Goal: Transaction & Acquisition: Download file/media

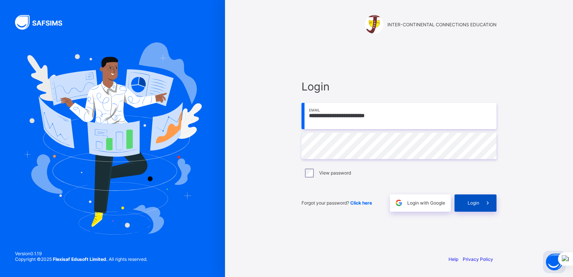
click at [476, 200] on div "Login" at bounding box center [476, 202] width 42 height 17
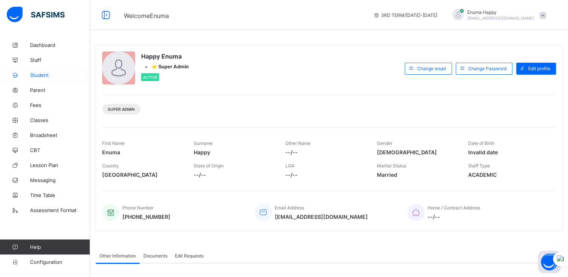
click at [40, 75] on span "Student" at bounding box center [60, 75] width 60 height 6
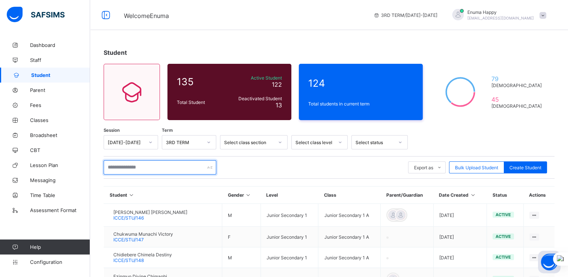
click at [133, 167] on input "text" at bounding box center [160, 167] width 113 height 14
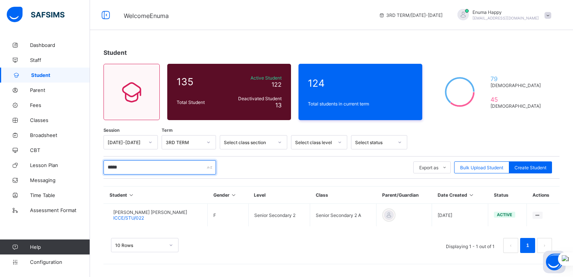
type input "*****"
click at [41, 106] on span "Fees" at bounding box center [60, 105] width 60 height 6
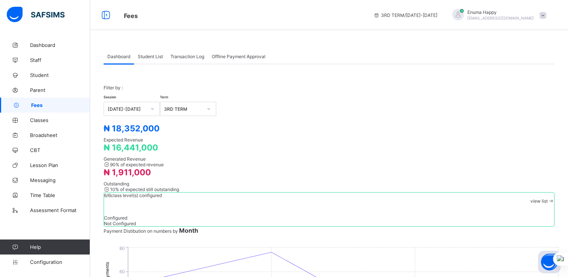
click at [152, 54] on span "Student List" at bounding box center [150, 57] width 25 height 6
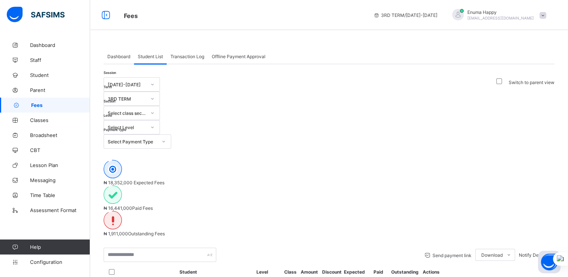
click at [157, 139] on div "Select Payment Type" at bounding box center [133, 142] width 50 height 6
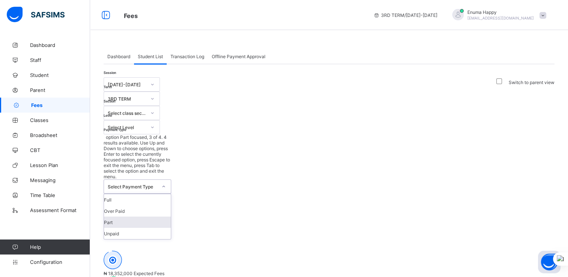
click at [171, 217] on div "Part" at bounding box center [137, 222] width 67 height 11
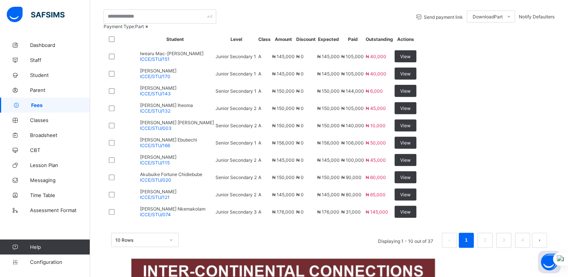
scroll to position [284, 0]
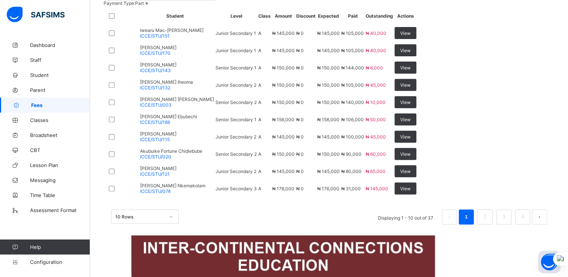
click at [173, 224] on div "10 Rows" at bounding box center [145, 216] width 68 height 14
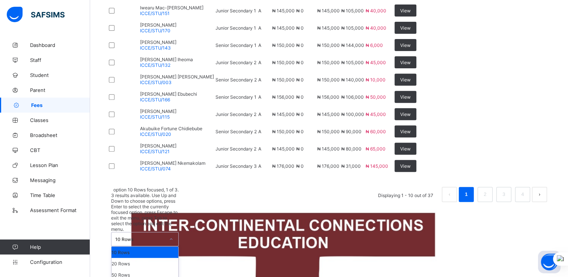
scroll to position [303, 0]
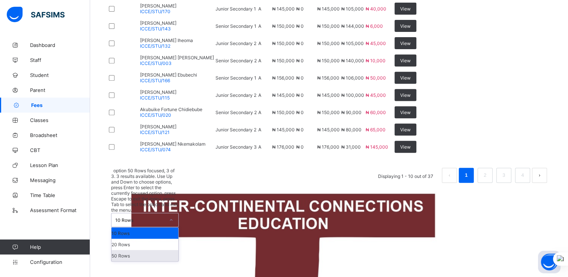
click at [143, 261] on div "50 Rows" at bounding box center [144, 255] width 67 height 11
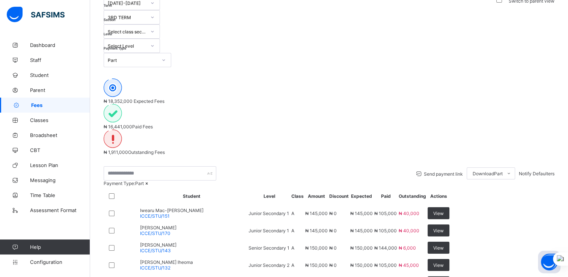
scroll to position [0, 0]
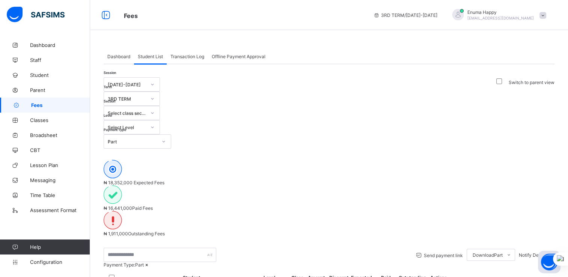
click at [146, 125] on div "Select Level" at bounding box center [127, 128] width 38 height 6
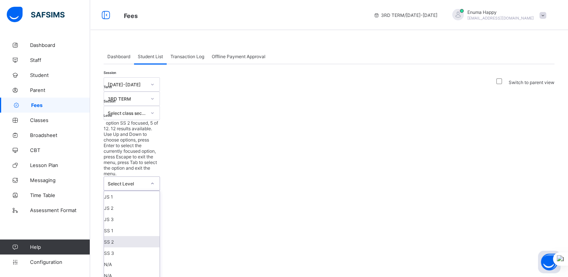
click at [160, 236] on div "SS 2" at bounding box center [132, 241] width 56 height 11
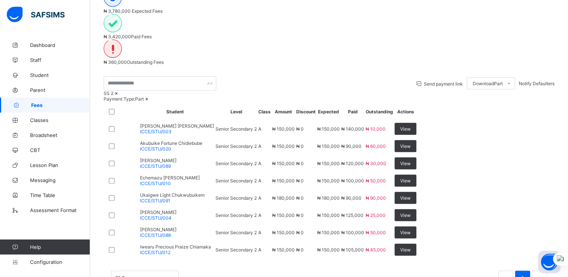
scroll to position [251, 0]
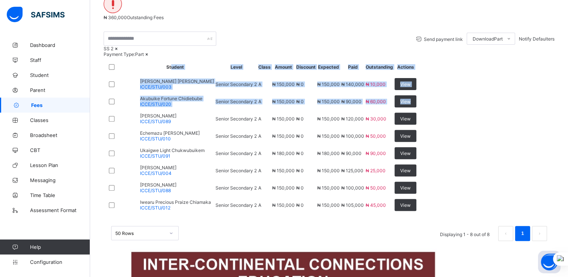
drag, startPoint x: 162, startPoint y: 85, endPoint x: 144, endPoint y: 23, distance: 64.0
click at [144, 58] on table "Student Level Class Amount Discount Expected Paid Outstanding Actions [PERSON_N…" at bounding box center [260, 136] width 313 height 156
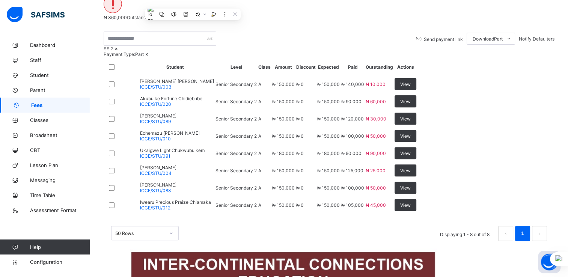
drag, startPoint x: 144, startPoint y: 23, endPoint x: 109, endPoint y: 12, distance: 37.4
click at [109, 59] on th at bounding box center [120, 67] width 30 height 17
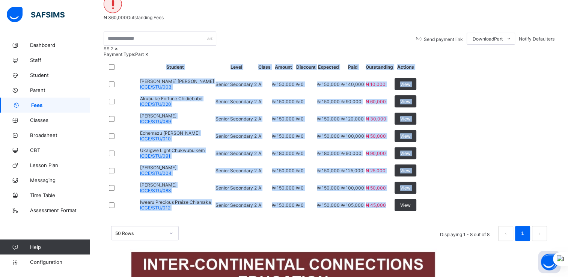
drag, startPoint x: 109, startPoint y: 12, endPoint x: 511, endPoint y: 228, distance: 456.2
click at [417, 214] on table "Student Level Class Amount Discount Expected Paid Outstanding Actions [PERSON_N…" at bounding box center [260, 136] width 313 height 156
copy table "Loremip Dolor Sitam Consec Adipisci Elitsedd Eius Temporincid Utlabor Etdolor M…"
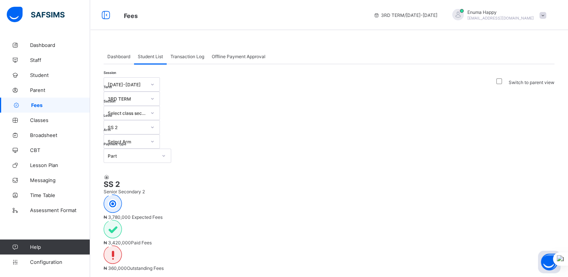
click at [159, 121] on div at bounding box center [152, 127] width 13 height 12
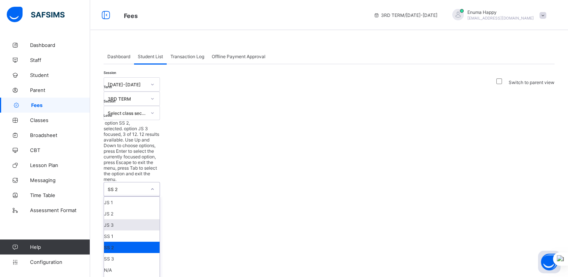
click at [160, 219] on div "JS 3" at bounding box center [132, 224] width 56 height 11
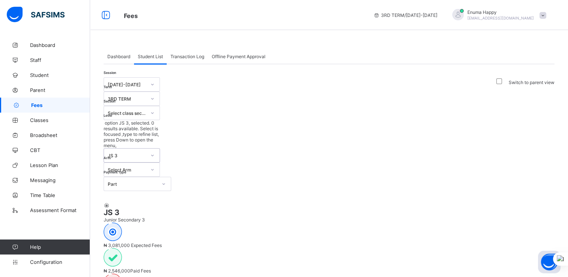
click at [159, 164] on div at bounding box center [152, 170] width 13 height 12
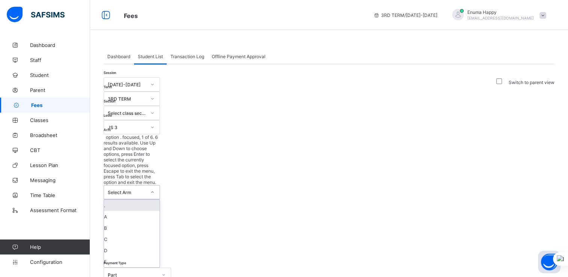
click at [171, 112] on div "Session [DATE]-[DATE] Term 3RD TERM Section Select class section Level JS 3 Arm…" at bounding box center [138, 179] width 68 height 205
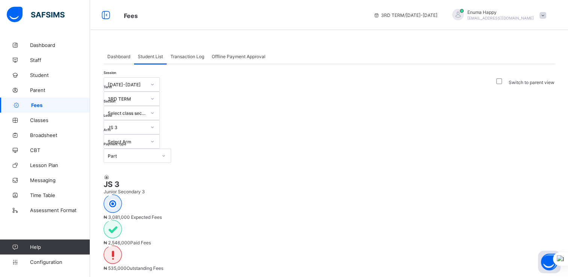
scroll to position [150, 0]
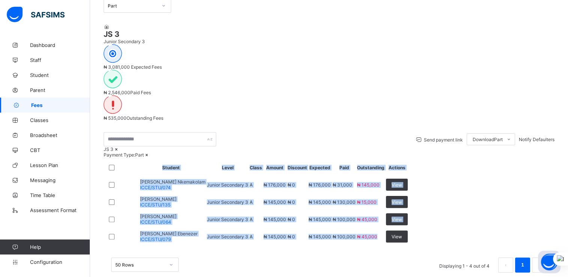
drag, startPoint x: 108, startPoint y: 125, endPoint x: 509, endPoint y: 226, distance: 414.1
click at [409, 226] on table "Student Level Class Amount Discount Expected Paid Outstanding Actions [PERSON_N…" at bounding box center [256, 201] width 304 height 87
copy table "Student Level Class Amount Discount Expected Paid Outstanding Actions [PERSON_N…"
click at [42, 74] on span "Student" at bounding box center [60, 75] width 60 height 6
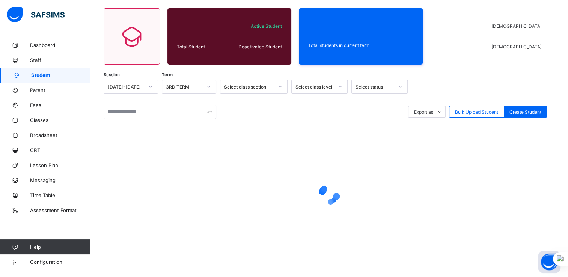
scroll to position [55, 0]
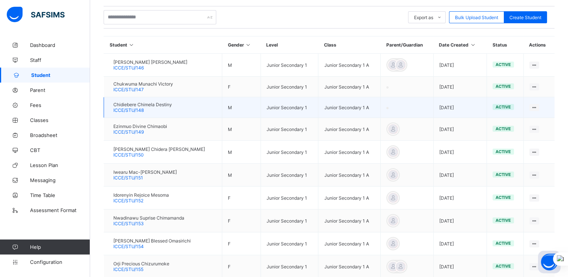
click at [123, 110] on span "ICCE/STU/148" at bounding box center [128, 110] width 30 height 6
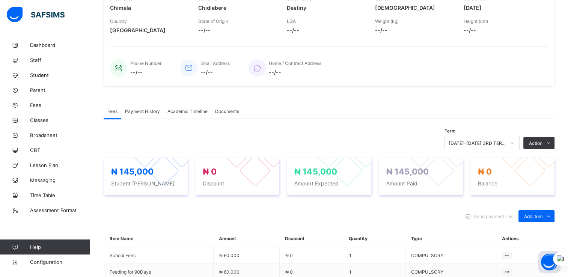
scroll to position [150, 0]
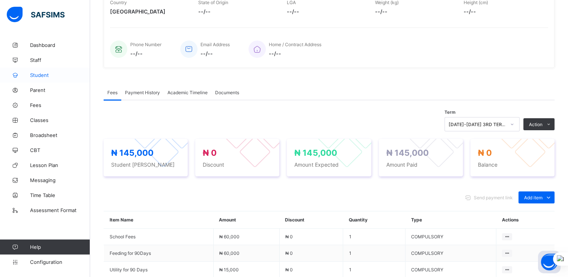
click at [33, 77] on span "Student" at bounding box center [60, 75] width 60 height 6
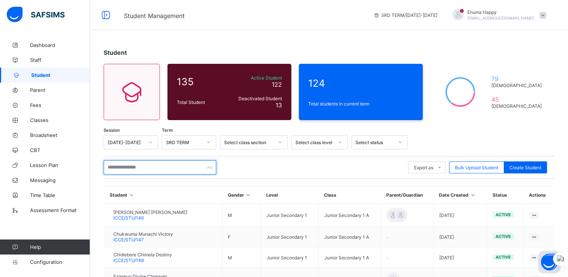
click at [133, 171] on input "text" at bounding box center [160, 167] width 113 height 14
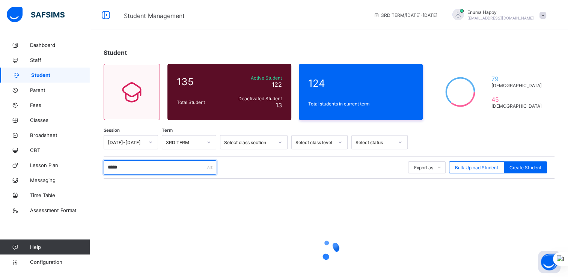
type input "*****"
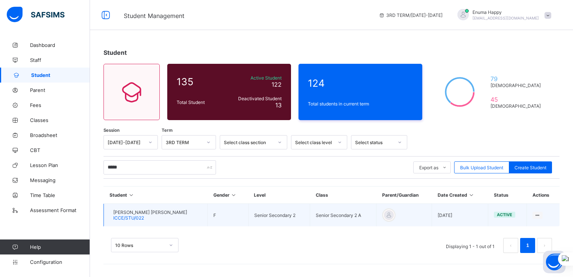
click at [146, 213] on span "[PERSON_NAME] [PERSON_NAME]" at bounding box center [150, 212] width 74 height 6
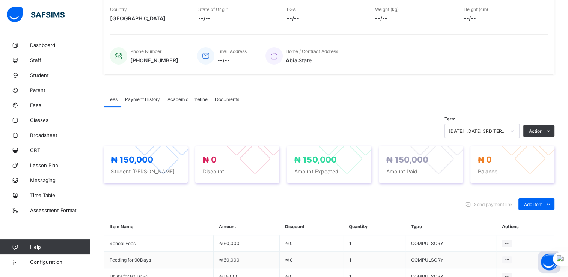
scroll to position [161, 0]
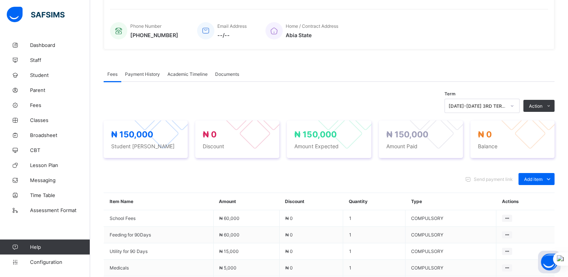
click at [194, 77] on span "Academic Timeline" at bounding box center [187, 74] width 40 height 6
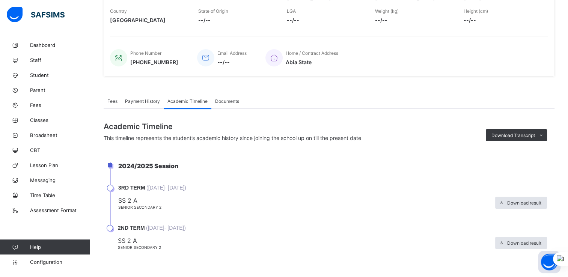
scroll to position [147, 0]
click at [144, 100] on span "Payment History" at bounding box center [142, 101] width 35 height 6
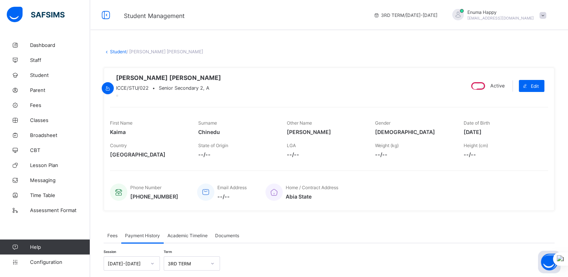
scroll to position [101, 0]
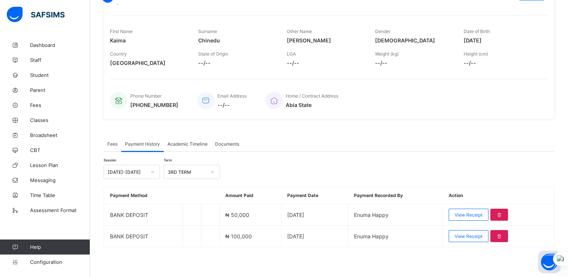
click at [188, 143] on span "Academic Timeline" at bounding box center [187, 144] width 40 height 6
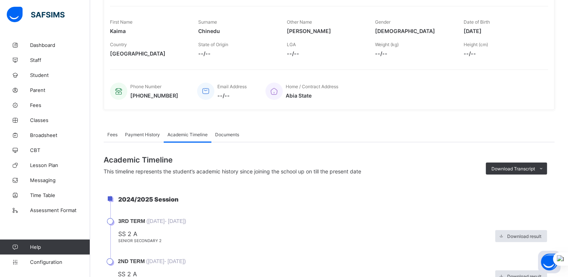
scroll to position [147, 0]
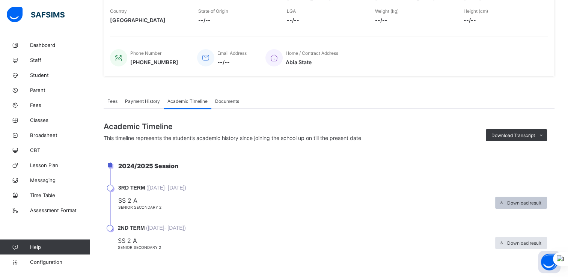
click at [519, 200] on span "Download result" at bounding box center [524, 203] width 34 height 6
click at [520, 242] on span "Download result" at bounding box center [524, 243] width 34 height 6
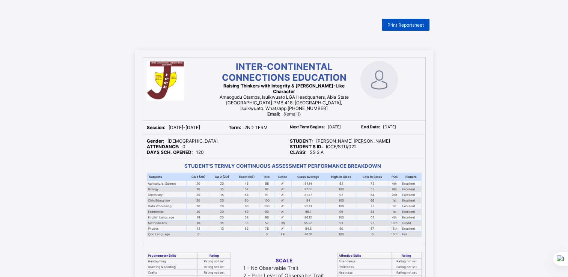
click at [405, 24] on span "Print Reportsheet" at bounding box center [405, 25] width 36 height 6
